Goal: Information Seeking & Learning: Learn about a topic

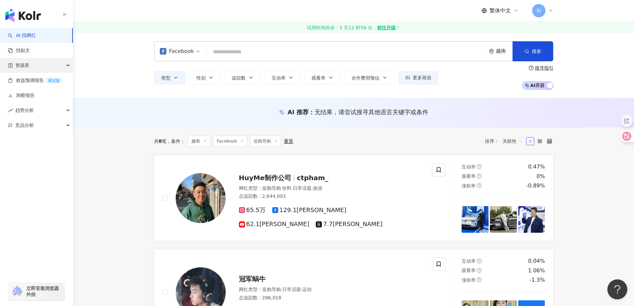
click at [54, 65] on div "资源库" at bounding box center [36, 65] width 73 height 15
click at [35, 80] on link "网红管理" at bounding box center [25, 80] width 19 height 7
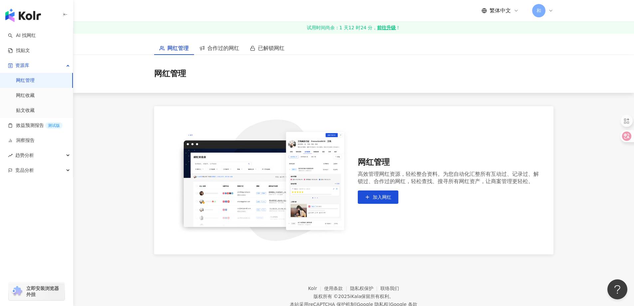
click at [35, 84] on link "网红管理" at bounding box center [25, 80] width 19 height 7
click at [36, 33] on link "AI 找网红" at bounding box center [22, 35] width 28 height 7
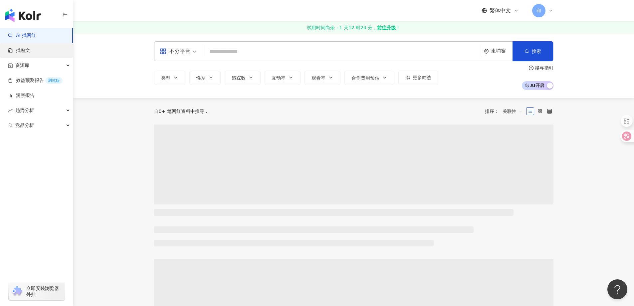
click at [30, 52] on link "找贴文" at bounding box center [19, 50] width 22 height 7
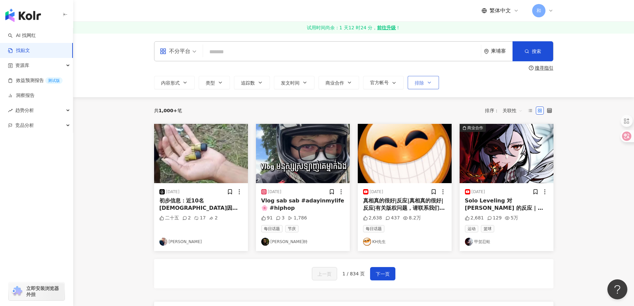
click at [425, 81] on button "排除" at bounding box center [423, 82] width 31 height 13
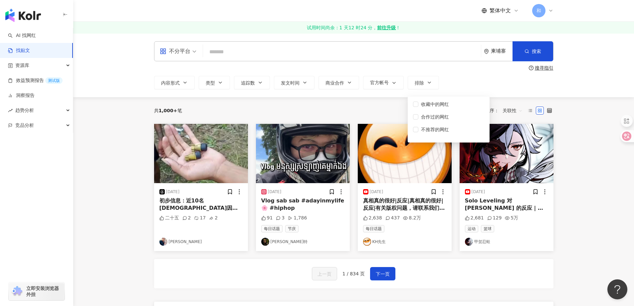
click at [121, 69] on div "不分平台 柬埔寨 搜索 搜寻指引 内容形式 类型 追踪数 发文时间 商业合作 官方帐号 排除 收藏中的网红 合作过的网红 不推荐的网红" at bounding box center [353, 65] width 561 height 64
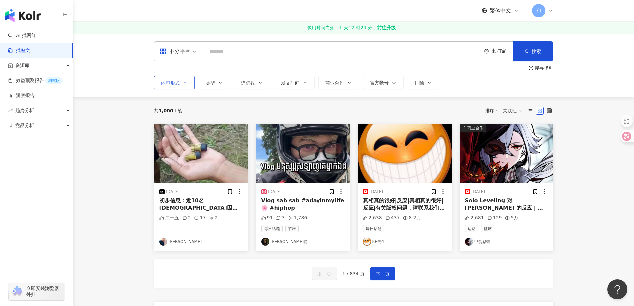
click at [160, 78] on button "内容形式" at bounding box center [174, 82] width 41 height 13
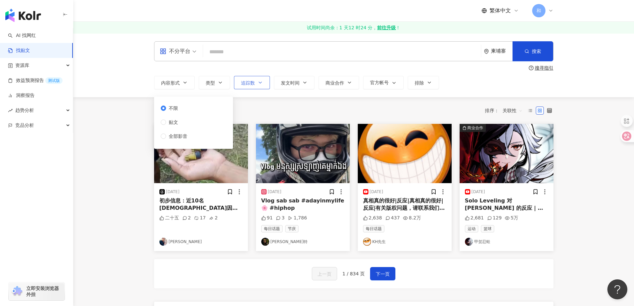
click at [241, 80] on font "追踪数" at bounding box center [248, 82] width 14 height 5
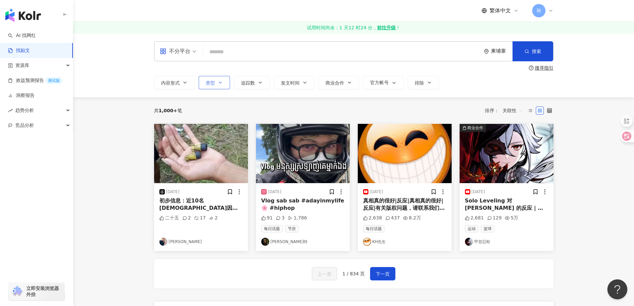
click at [210, 81] on font "类型" at bounding box center [210, 82] width 9 height 5
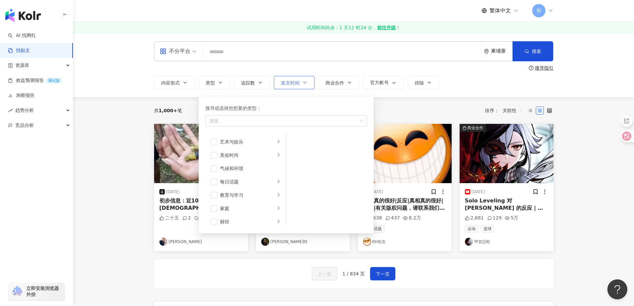
click at [285, 82] on font "发文时间" at bounding box center [290, 82] width 19 height 5
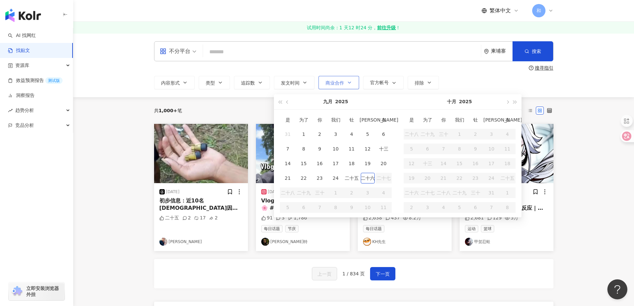
click at [342, 81] on font "商业合作" at bounding box center [335, 82] width 19 height 5
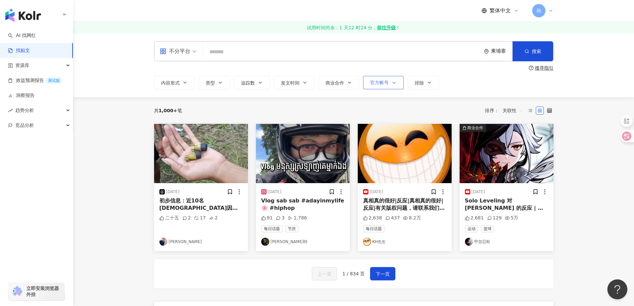
click at [390, 80] on button "官方帐号" at bounding box center [383, 82] width 41 height 13
click at [346, 80] on button "商业合作" at bounding box center [339, 82] width 41 height 13
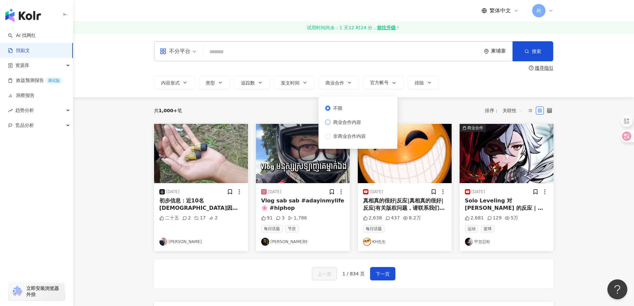
click at [345, 124] on font "商业合作内容" at bounding box center [347, 122] width 28 height 5
click at [523, 58] on button "搜索" at bounding box center [533, 51] width 41 height 20
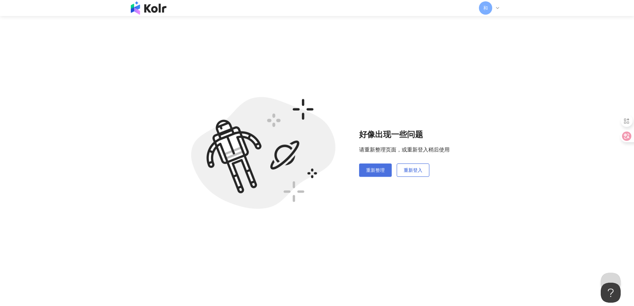
click at [386, 171] on button "重新整理" at bounding box center [375, 169] width 33 height 13
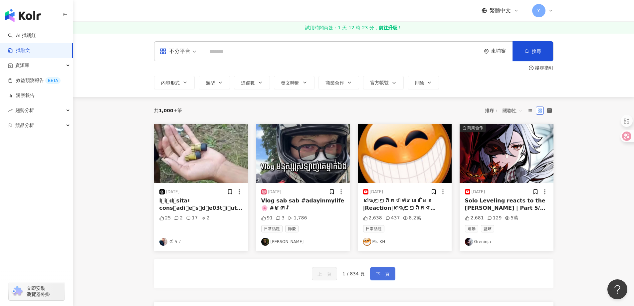
click at [377, 273] on span "下一頁" at bounding box center [383, 274] width 14 height 8
click at [385, 270] on span "下一頁" at bounding box center [383, 274] width 14 height 8
